Goal: Transaction & Acquisition: Purchase product/service

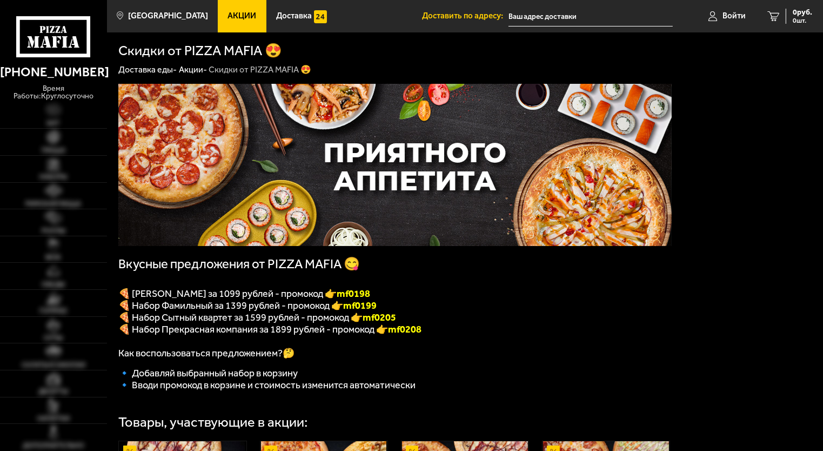
type input "[STREET_ADDRESS]"
click at [62, 138] on link "Пицца" at bounding box center [53, 142] width 107 height 26
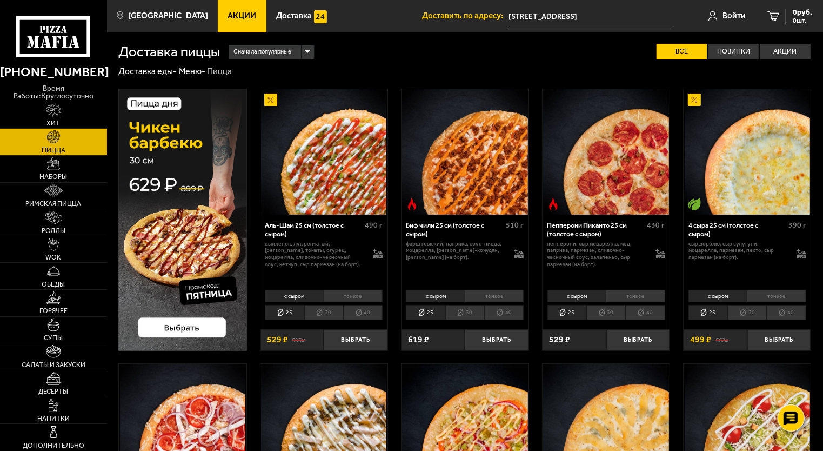
click at [327, 313] on li "30" at bounding box center [323, 312] width 39 height 15
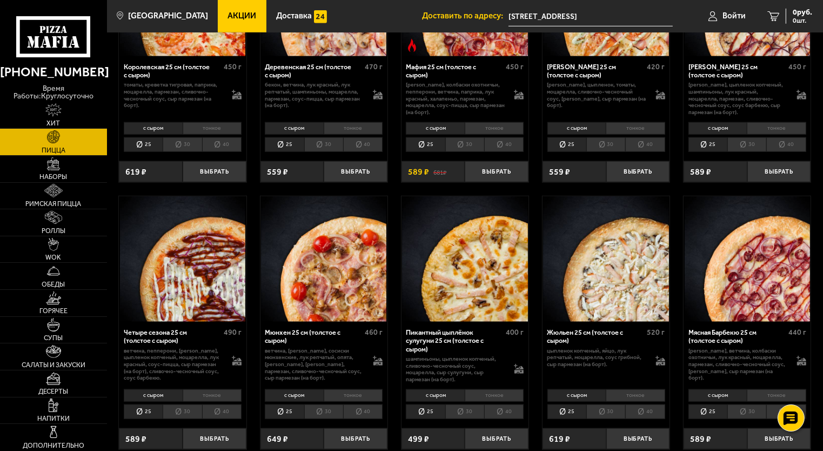
scroll to position [1027, 0]
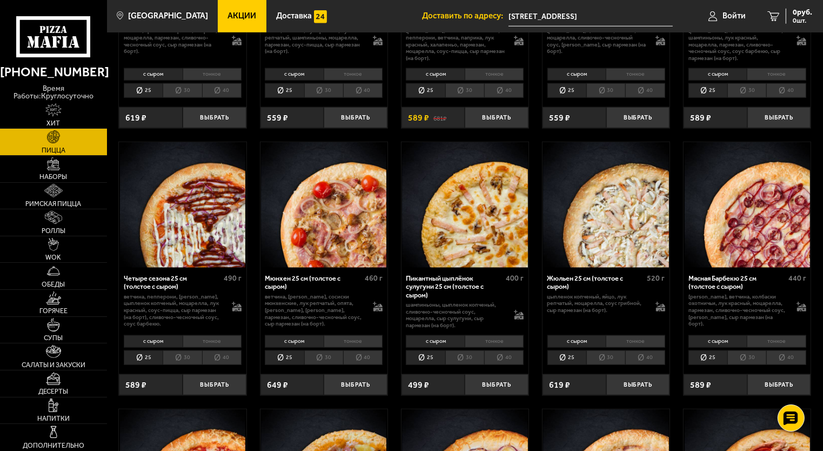
click at [323, 356] on li "30" at bounding box center [323, 357] width 39 height 15
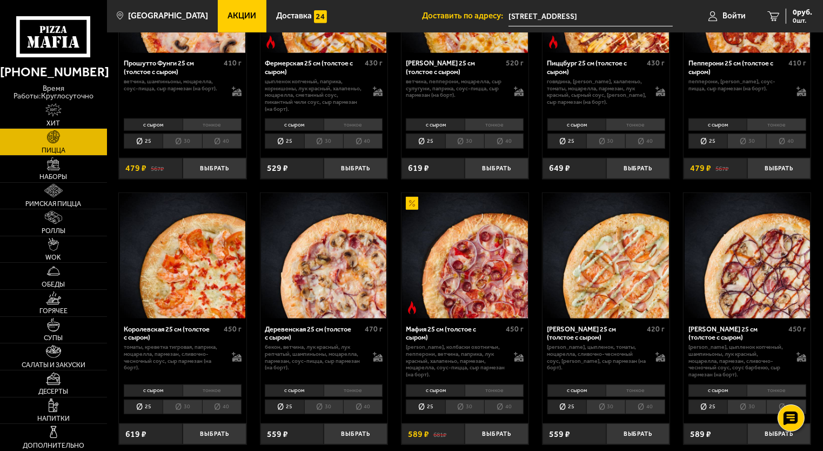
scroll to position [757, 0]
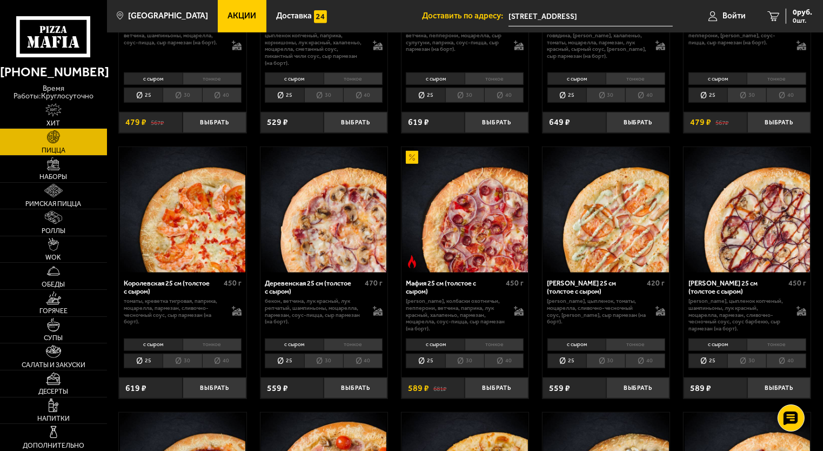
click at [324, 362] on li "30" at bounding box center [323, 360] width 39 height 15
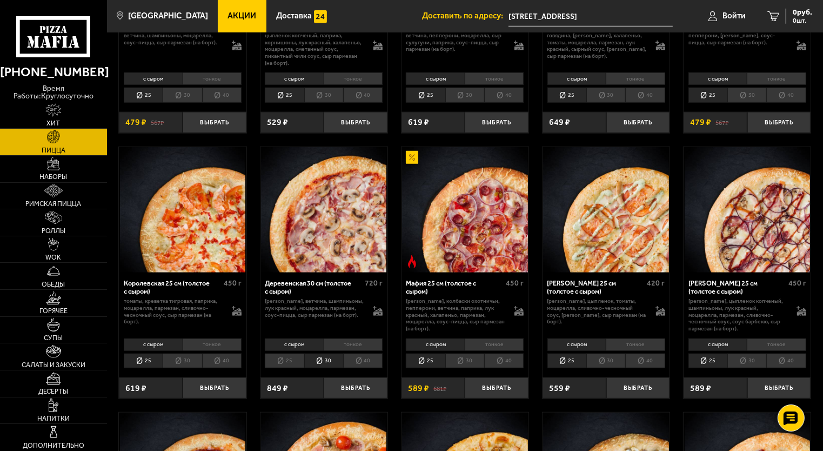
click at [341, 346] on li "тонкое" at bounding box center [353, 344] width 59 height 12
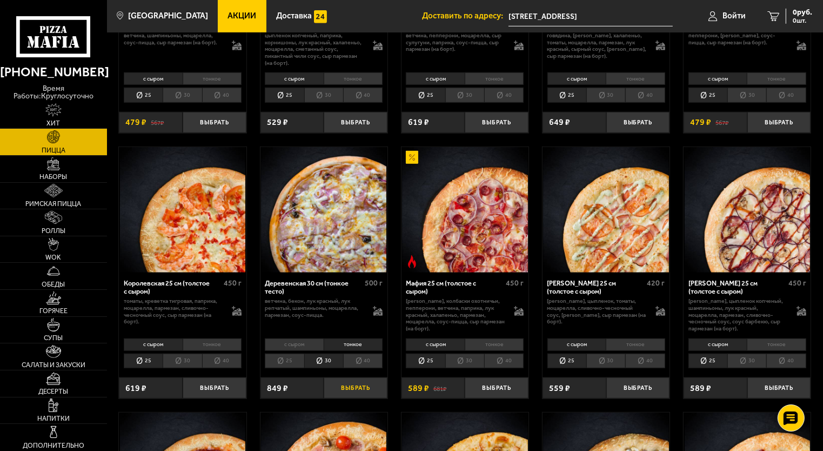
click at [348, 390] on button "Выбрать" at bounding box center [356, 387] width 64 height 21
click at [335, 393] on button "−" at bounding box center [334, 387] width 21 height 21
click at [339, 391] on button "Выбрать" at bounding box center [356, 387] width 64 height 21
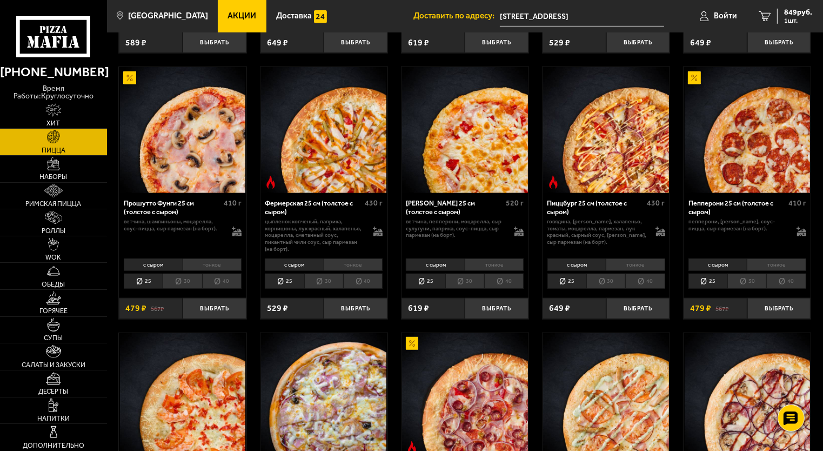
scroll to position [540, 0]
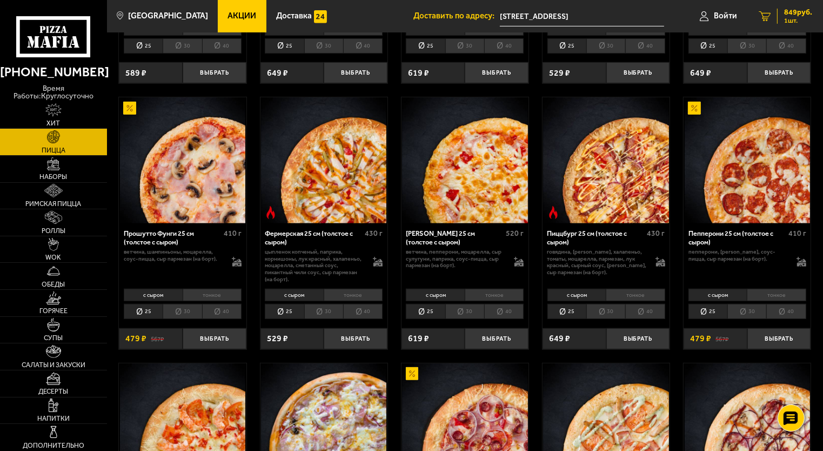
click at [789, 17] on span "1 шт." at bounding box center [798, 20] width 28 height 6
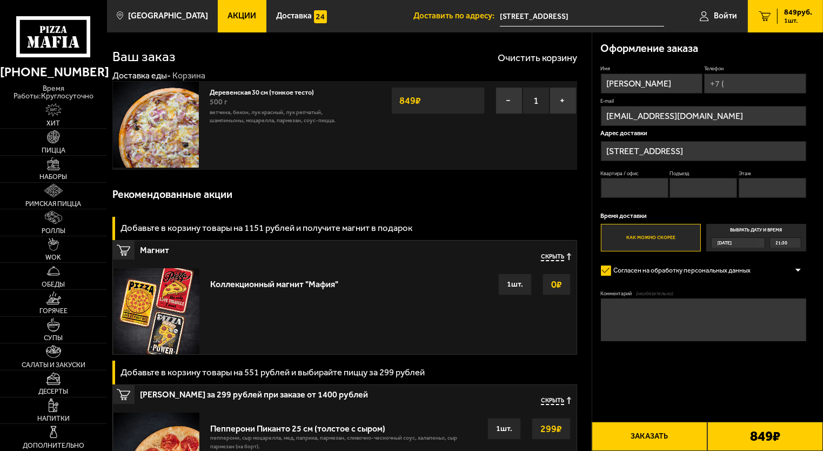
scroll to position [54, 0]
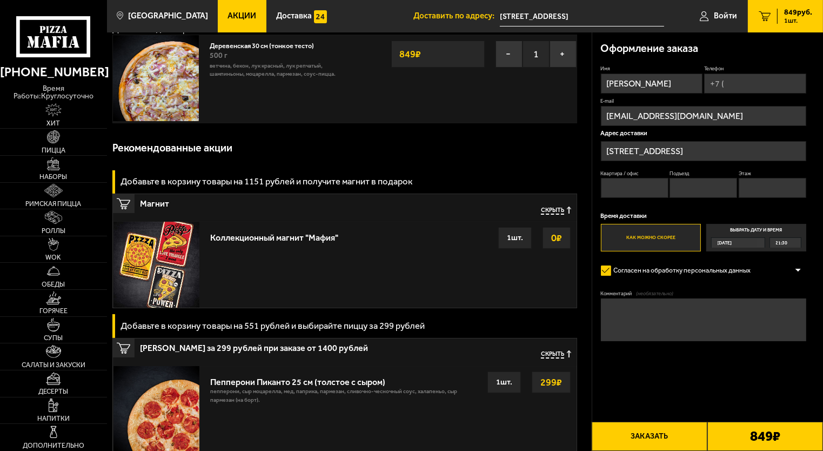
click at [738, 80] on input "Телефон" at bounding box center [755, 83] width 102 height 20
type input "+7 (929) 103-18-00"
type input "3"
type input "1"
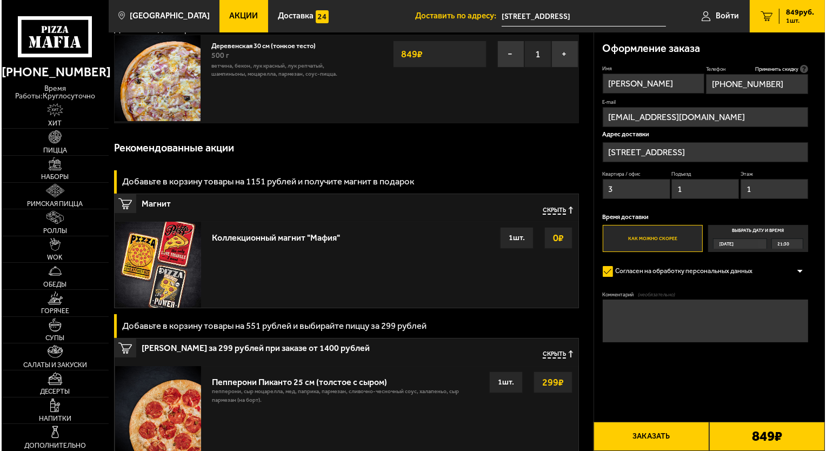
scroll to position [108, 0]
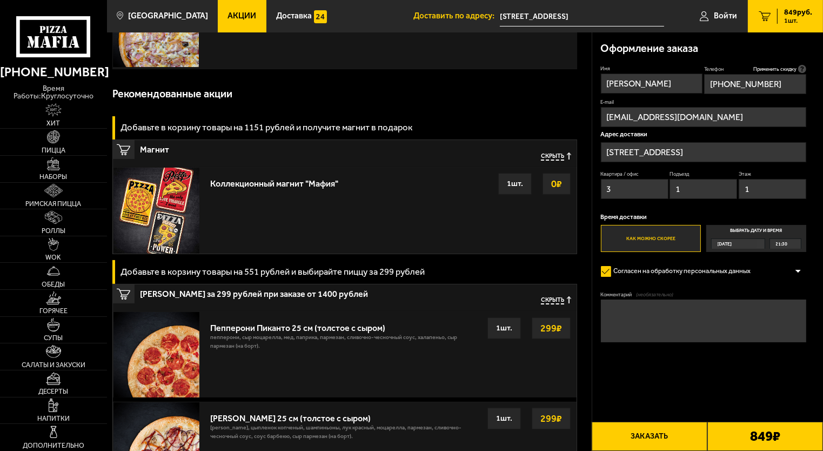
click at [651, 436] on button "Заказать" at bounding box center [650, 436] width 116 height 29
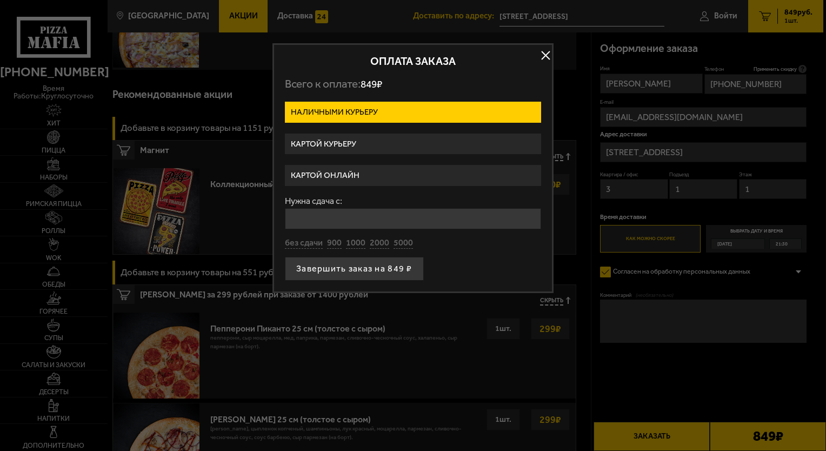
click at [350, 177] on label "Картой онлайн" at bounding box center [413, 175] width 256 height 21
click at [0, 0] on input "Картой онлайн" at bounding box center [0, 0] width 0 height 0
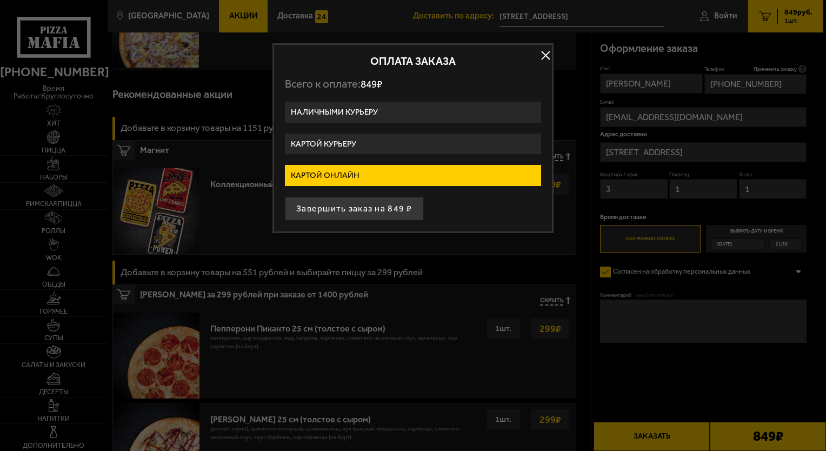
click at [351, 143] on label "Картой курьеру" at bounding box center [413, 143] width 256 height 21
click at [0, 0] on input "Картой курьеру" at bounding box center [0, 0] width 0 height 0
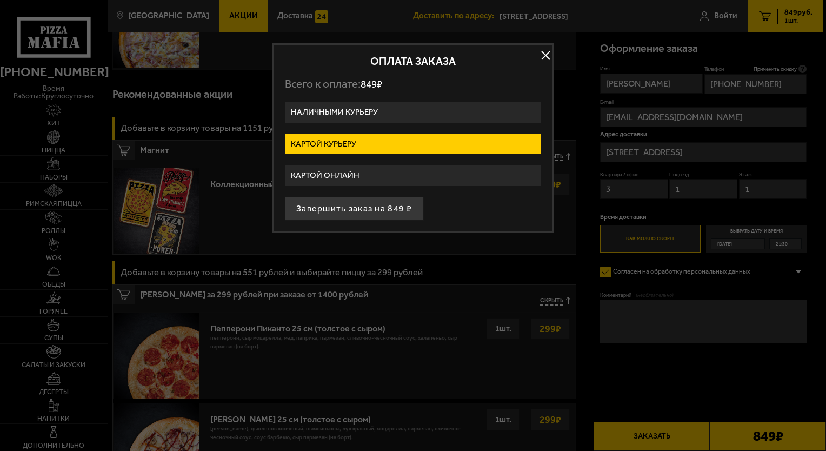
click at [340, 176] on label "Картой онлайн" at bounding box center [413, 175] width 256 height 21
click at [0, 0] on input "Картой онлайн" at bounding box center [0, 0] width 0 height 0
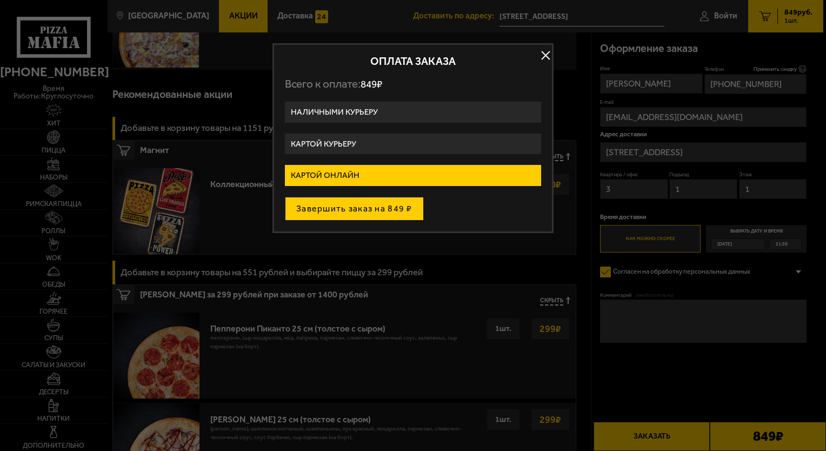
click at [340, 208] on button "Завершить заказ на 849 ₽" at bounding box center [354, 209] width 139 height 24
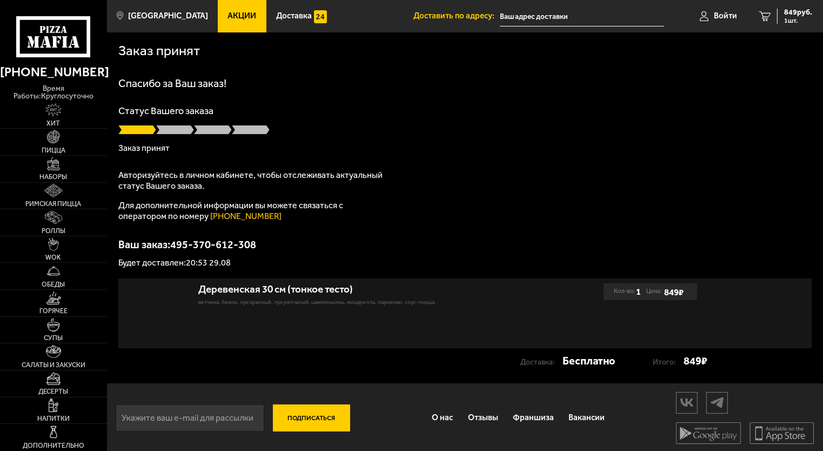
type input "[STREET_ADDRESS]"
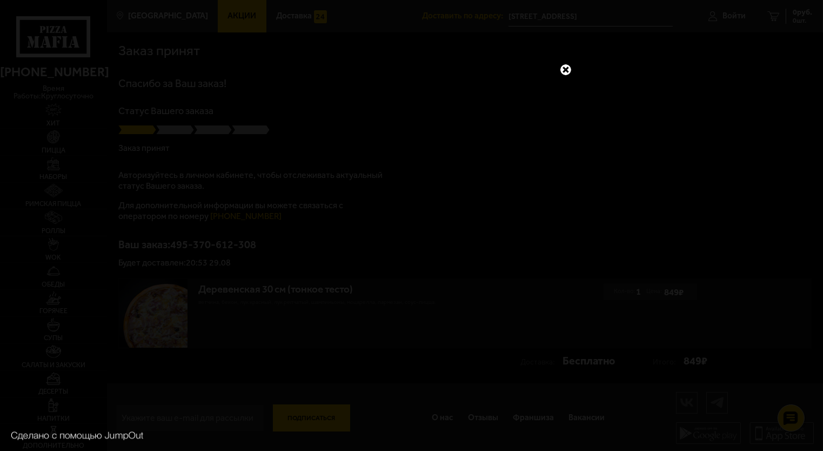
click at [564, 69] on link at bounding box center [566, 70] width 14 height 14
